Goal: Transaction & Acquisition: Subscribe to service/newsletter

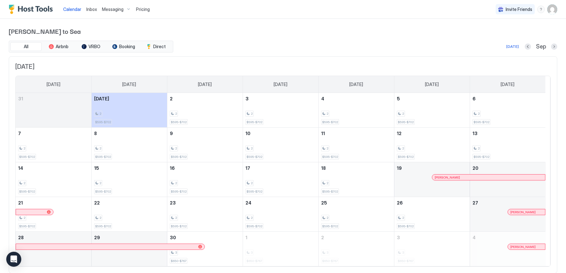
click at [267, 44] on div "[DATE] Sep" at bounding box center [365, 47] width 383 height 8
click at [551, 48] on button "Next month" at bounding box center [554, 46] width 6 height 6
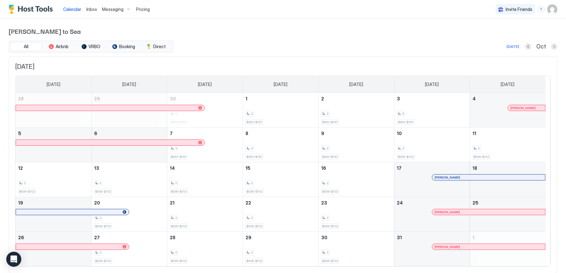
click at [148, 8] on span "Pricing" at bounding box center [143, 10] width 14 height 6
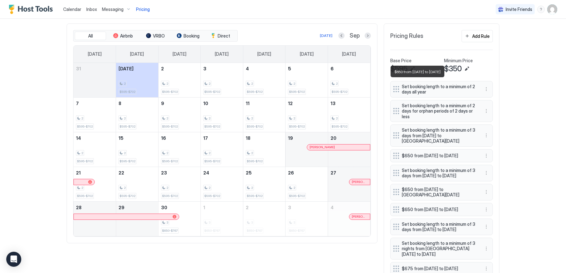
scroll to position [180, 0]
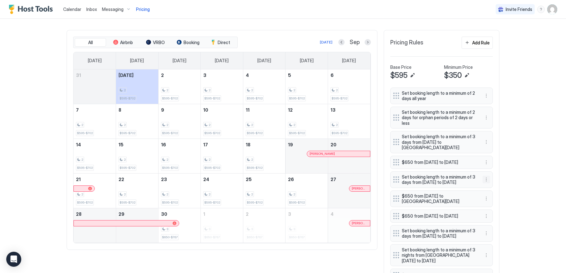
click at [484, 183] on button "More options" at bounding box center [486, 180] width 8 height 8
click at [516, 162] on div at bounding box center [283, 136] width 566 height 273
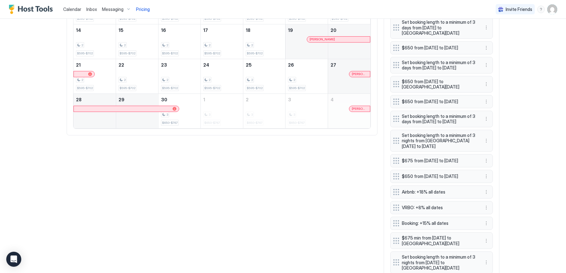
scroll to position [297, 0]
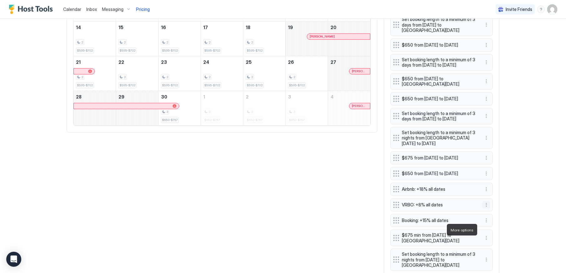
click at [484, 208] on button "More options" at bounding box center [486, 205] width 8 height 8
click at [520, 205] on div at bounding box center [283, 136] width 566 height 273
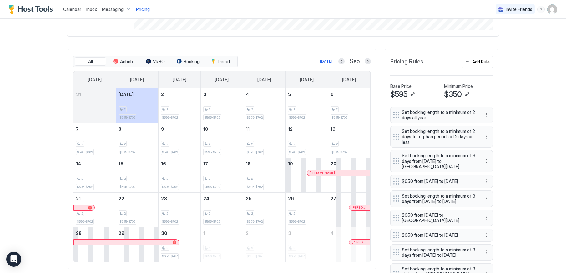
scroll to position [160, 0]
click at [368, 60] on button "Next month" at bounding box center [367, 61] width 6 height 6
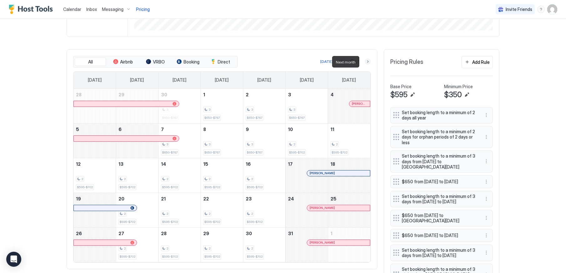
click at [365, 62] on button "Next month" at bounding box center [367, 61] width 6 height 6
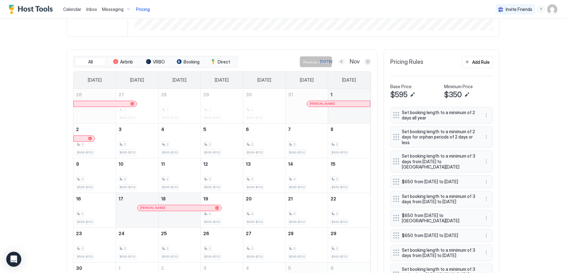
click at [338, 62] on button "Previous month" at bounding box center [341, 61] width 6 height 6
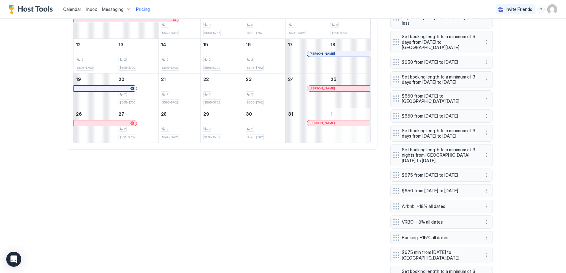
scroll to position [278, 0]
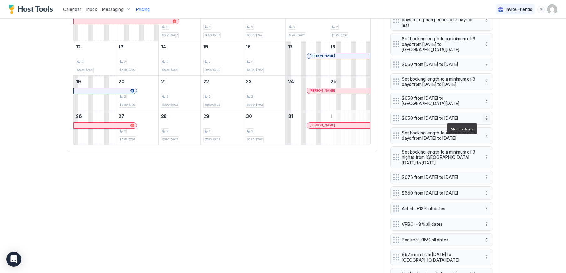
click at [483, 122] on button "More options" at bounding box center [486, 118] width 8 height 8
click at [517, 118] on div at bounding box center [283, 136] width 566 height 273
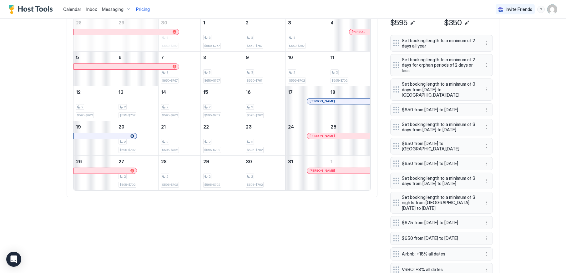
scroll to position [199, 0]
